Goal: Task Accomplishment & Management: Manage account settings

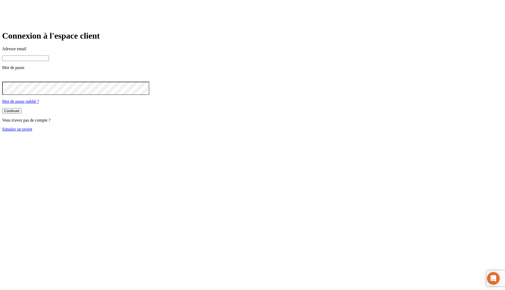
click at [49, 61] on input at bounding box center [25, 59] width 47 height 6
paste input "[PERSON_NAME][DOMAIN_NAME][EMAIL_ADDRESS][DOMAIN_NAME]"
type input "[PERSON_NAME][DOMAIN_NAME][EMAIL_ADDRESS][DOMAIN_NAME]"
click at [2, 108] on button "Continuer" at bounding box center [12, 111] width 20 height 6
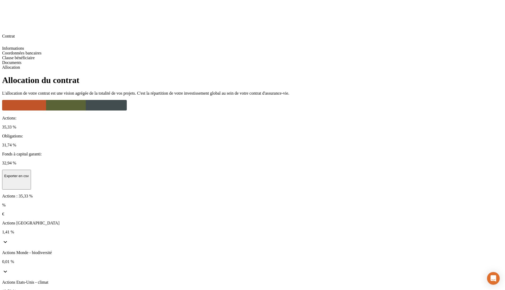
click at [8, 268] on icon at bounding box center [5, 271] width 6 height 6
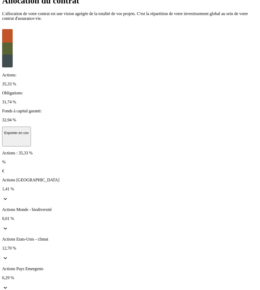
scroll to position [80, 0]
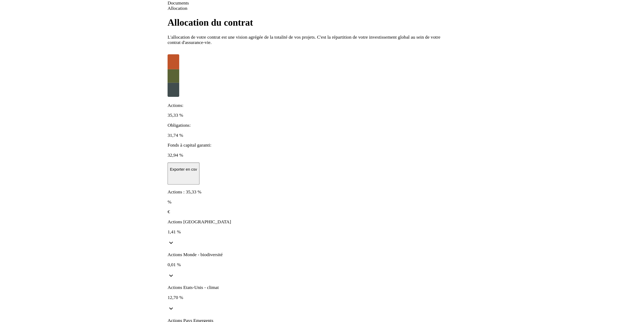
scroll to position [0, 0]
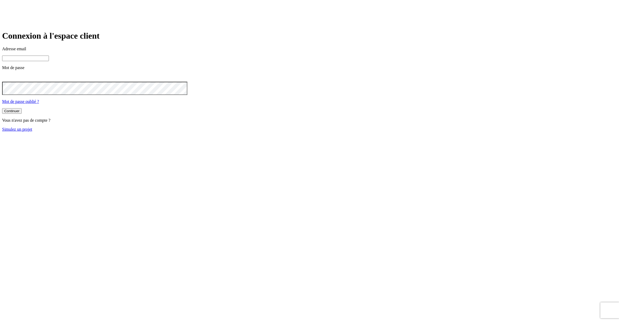
click at [49, 61] on input at bounding box center [25, 59] width 47 height 6
paste input "[PERSON_NAME][DOMAIN_NAME][EMAIL_ADDRESS][DOMAIN_NAME]"
type input "[PERSON_NAME][DOMAIN_NAME][EMAIL_ADDRESS][DOMAIN_NAME]"
click at [2, 108] on button "Continuer" at bounding box center [12, 111] width 20 height 6
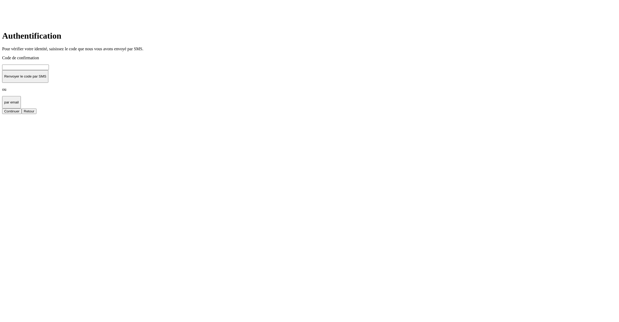
click at [49, 70] on input at bounding box center [25, 68] width 47 height 6
type input "000000"
click at [2, 108] on button "Continuer" at bounding box center [12, 111] width 20 height 6
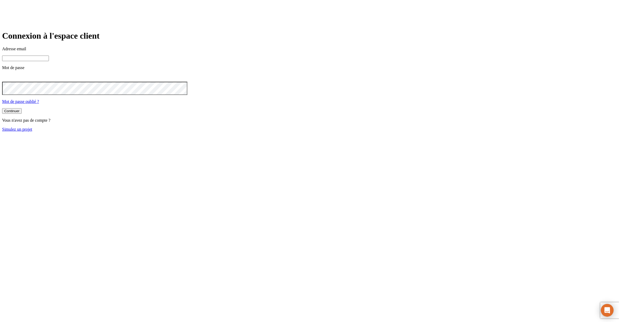
click at [49, 61] on input at bounding box center [25, 59] width 47 height 6
paste input "james.bond+11569@nalo.fr"
type input "james.bond+11569@nalo.fr"
click at [2, 108] on button "Continuer" at bounding box center [12, 111] width 20 height 6
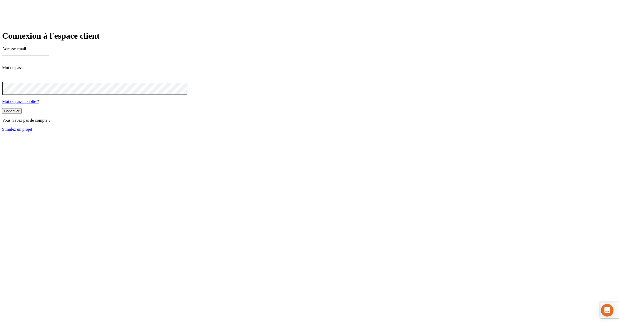
click at [49, 61] on input at bounding box center [25, 59] width 47 height 6
paste input "james.bond+1300@nalo.fr"
type input "james.bond+1300@nalo.fr"
click at [22, 114] on button "Continuer" at bounding box center [12, 111] width 20 height 6
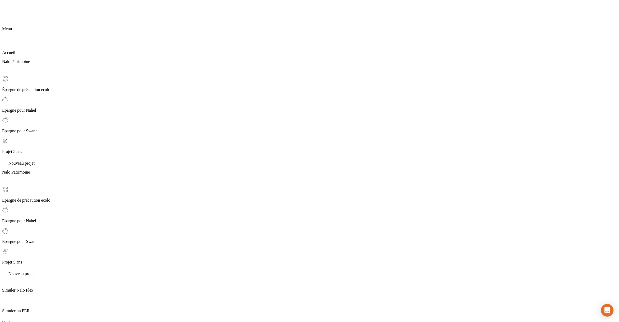
drag, startPoint x: 167, startPoint y: 49, endPoint x: 143, endPoint y: 47, distance: 24.9
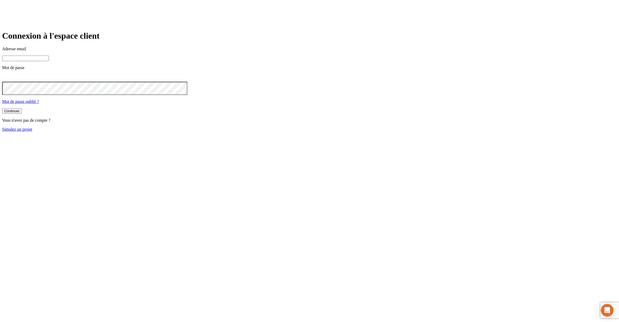
click at [49, 61] on input at bounding box center [25, 59] width 47 height 6
paste input "[PERSON_NAME][DOMAIN_NAME][EMAIL_ADDRESS][DOMAIN_NAME]"
type input "[PERSON_NAME][DOMAIN_NAME][EMAIL_ADDRESS][DOMAIN_NAME]"
click at [2, 108] on button "Continuer" at bounding box center [12, 111] width 20 height 6
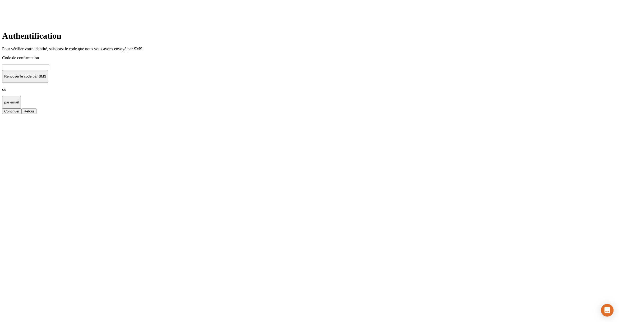
click at [49, 70] on input at bounding box center [25, 68] width 47 height 6
type input "000000"
click at [2, 108] on button "Continuer" at bounding box center [12, 111] width 20 height 6
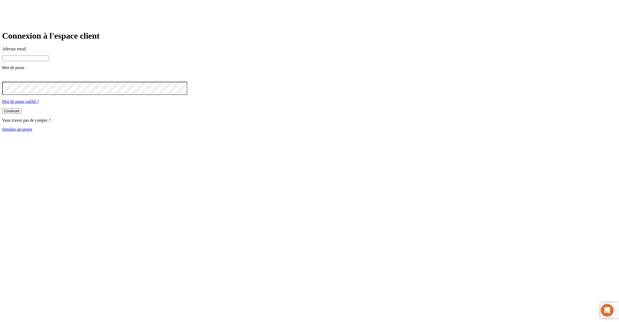
click at [49, 61] on input at bounding box center [25, 59] width 47 height 6
paste input "81800761"
click at [49, 61] on input "81800761" at bounding box center [25, 59] width 47 height 6
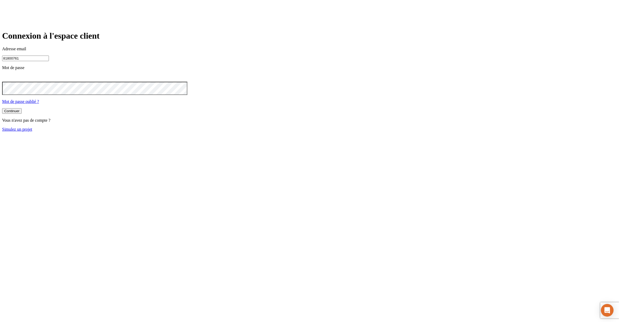
paste input "james.bond+3189@nalo.fr"
type input "james.bond+3189@nalo.fr"
click at [230, 104] on div "Adresse email james.bond+3189@nalo.fr Mot de passe Mot de passe oublié ?" at bounding box center [309, 76] width 615 height 58
click at [2, 108] on button "Continuer" at bounding box center [12, 111] width 20 height 6
